Goal: Information Seeking & Learning: Learn about a topic

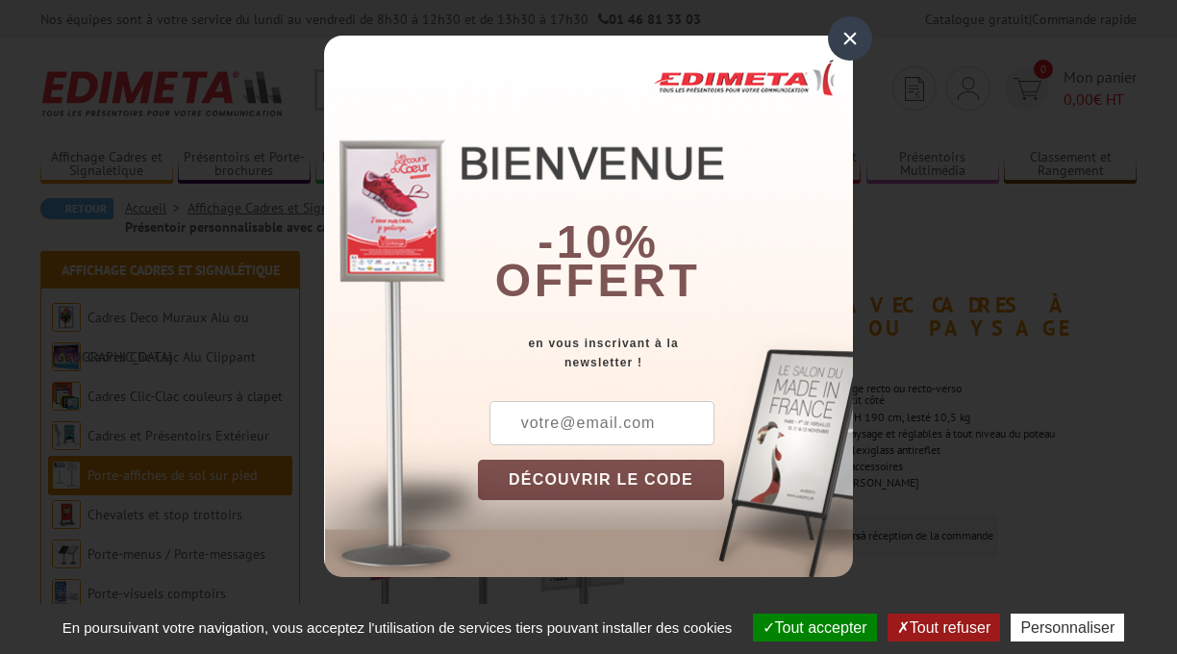
click at [847, 37] on div "×" at bounding box center [850, 38] width 44 height 44
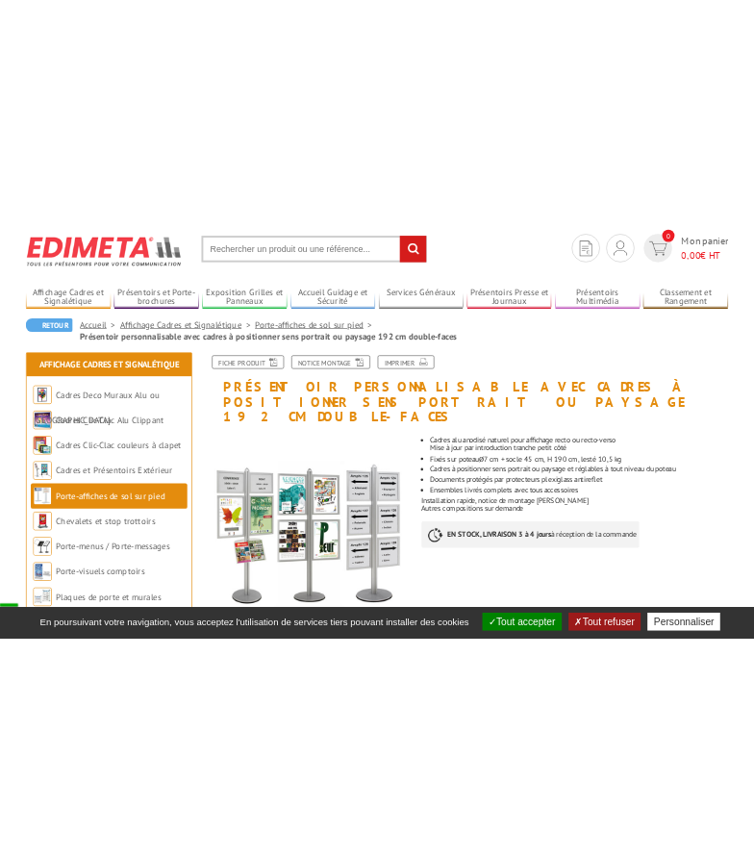
scroll to position [49, 0]
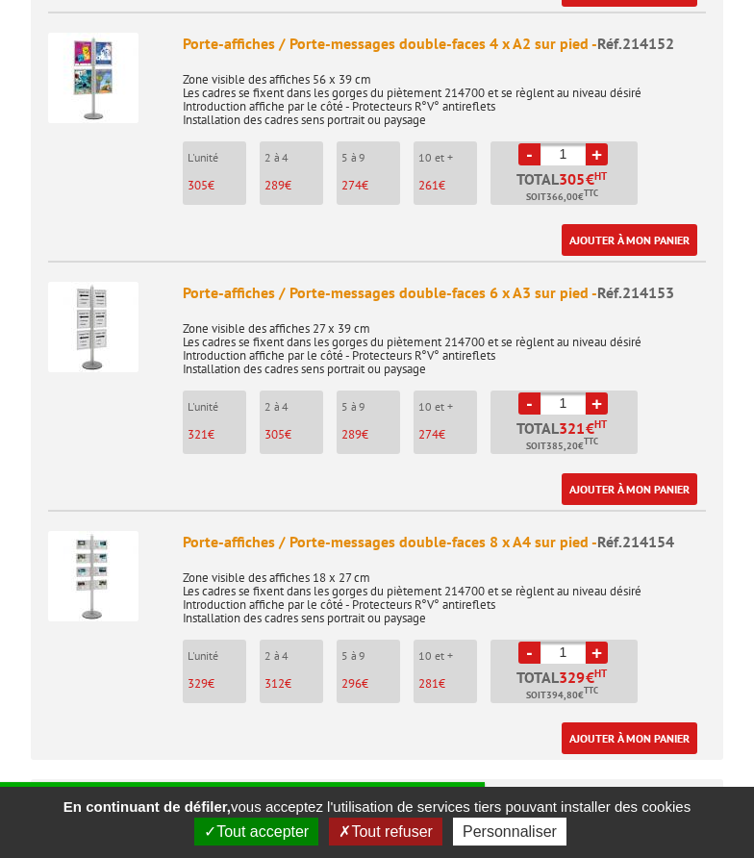
scroll to position [1521, 0]
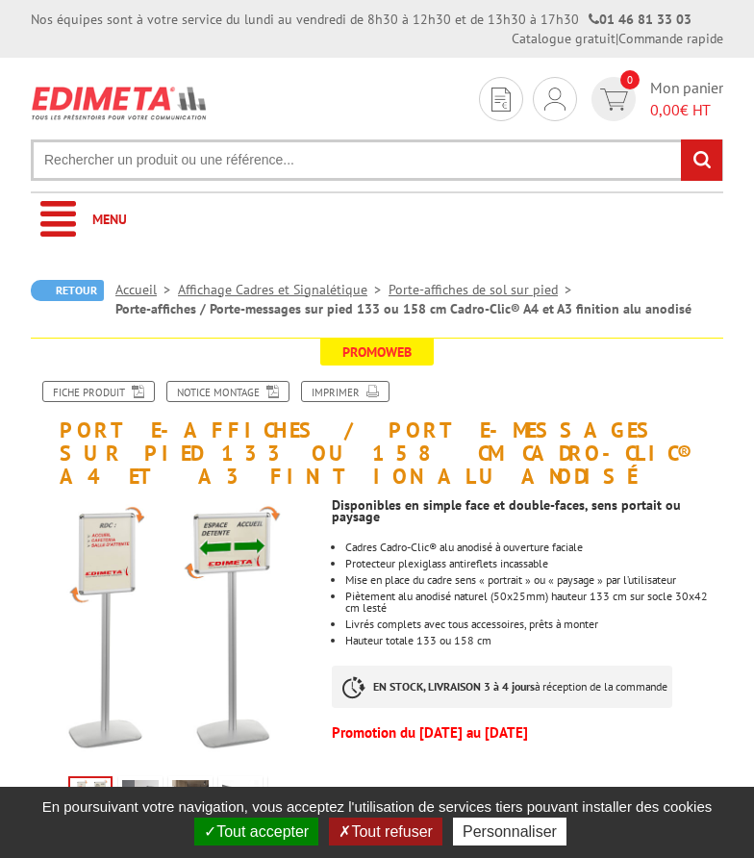
click at [442, 632] on div "Disponibles en simple face et double-faces, sens portait ou paysage Cadres Cadr…" at bounding box center [527, 618] width 421 height 261
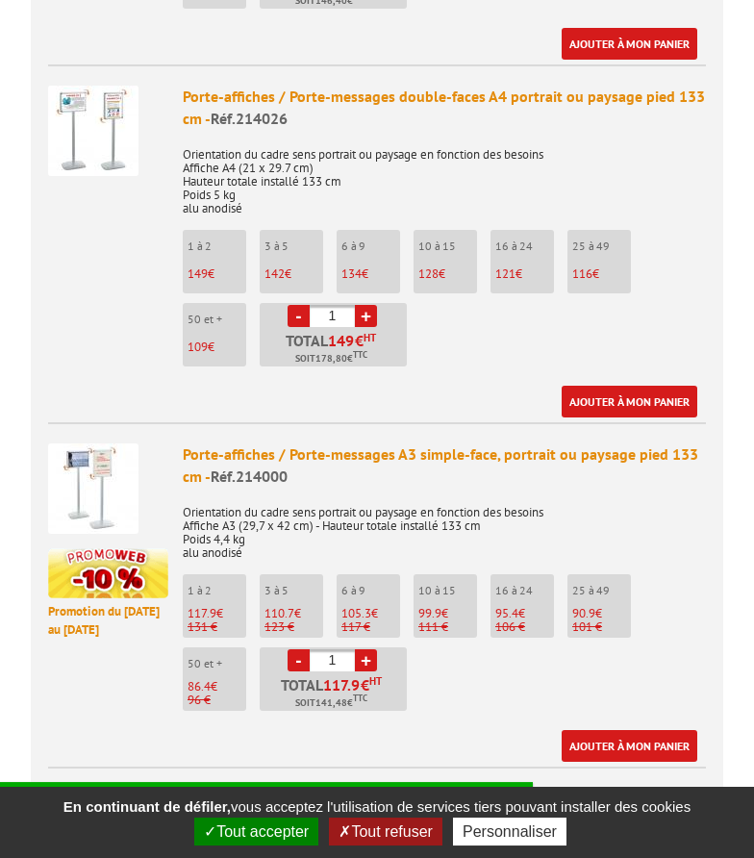
scroll to position [1570, 0]
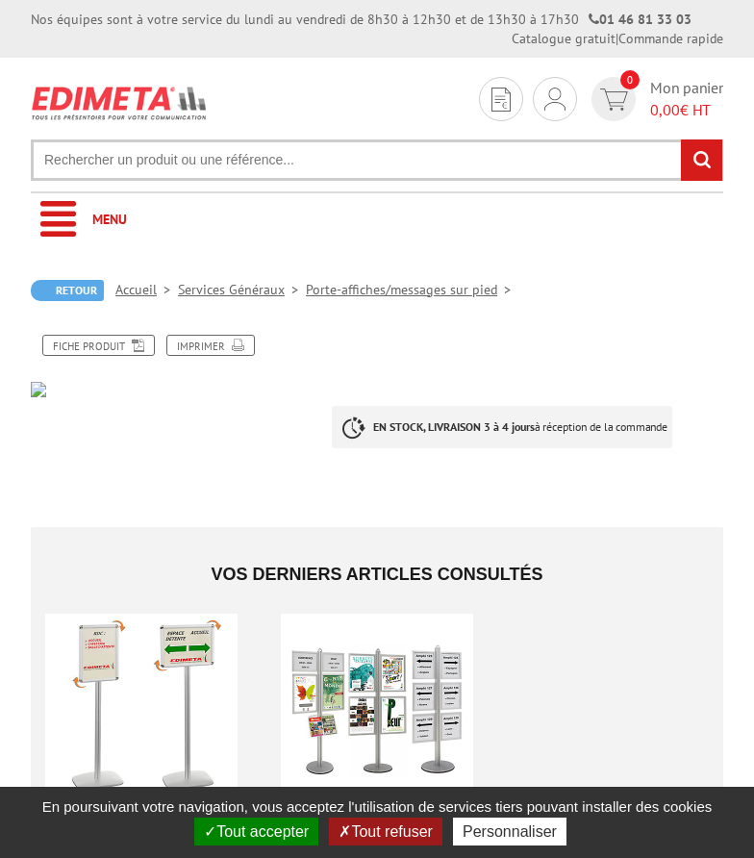
click at [283, 148] on input "text" at bounding box center [377, 159] width 693 height 41
type input "chevalet trottoir"
click at [681, 139] on input "rechercher" at bounding box center [701, 159] width 41 height 41
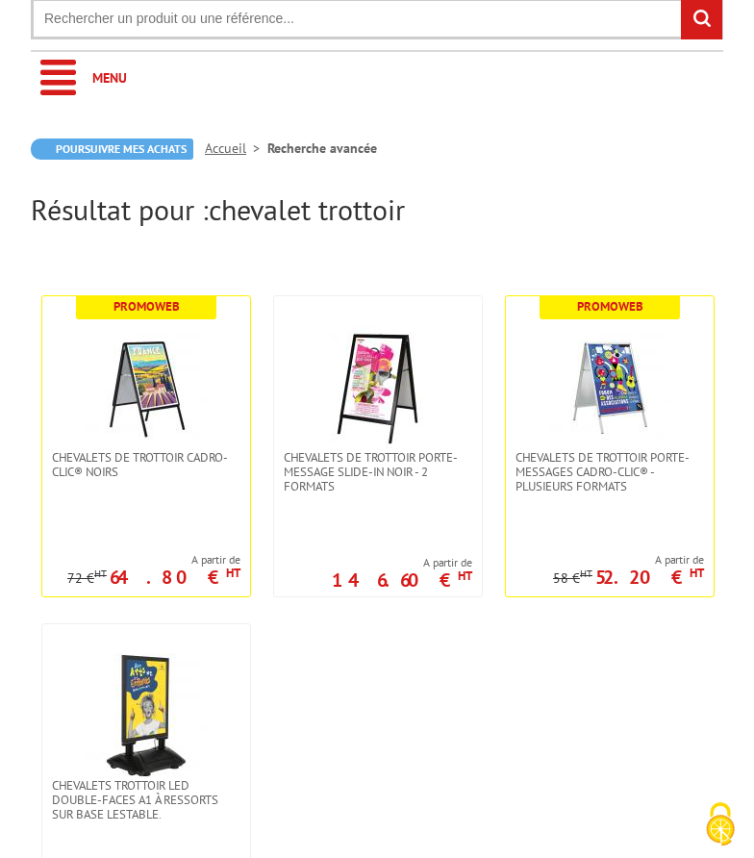
scroll to position [196, 0]
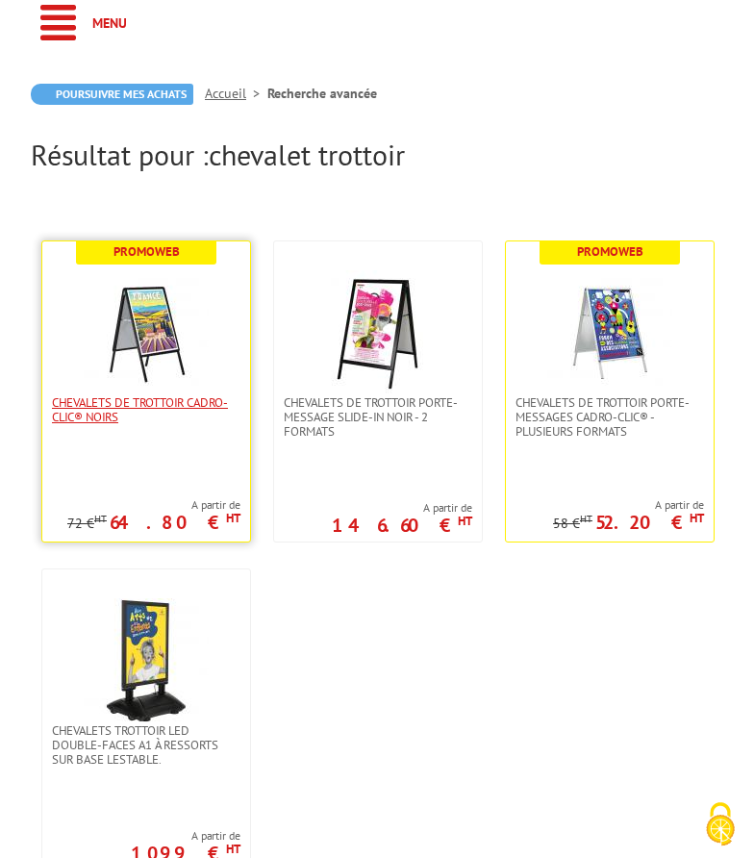
click at [174, 405] on span "Chevalets de trottoir Cadro-Clic® Noirs" at bounding box center [146, 409] width 189 height 29
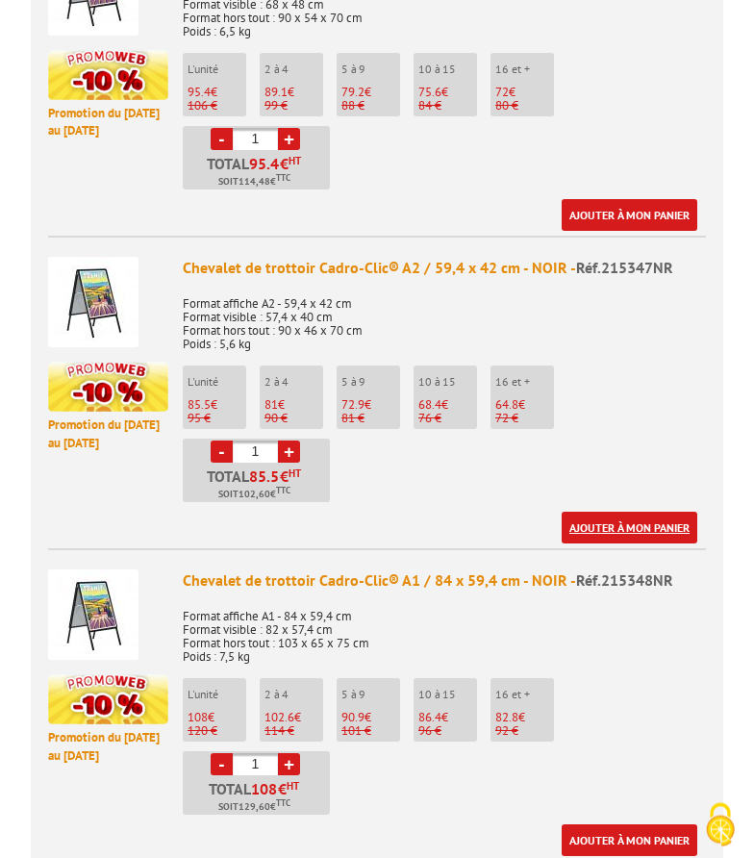
scroll to position [981, 0]
